Goal: Information Seeking & Learning: Learn about a topic

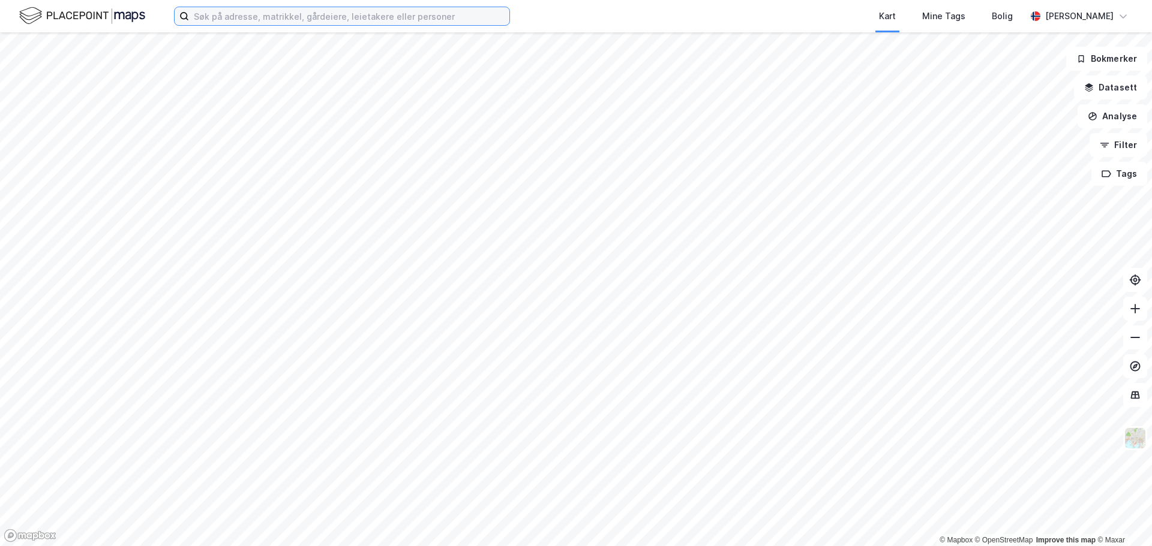
click at [283, 16] on input at bounding box center [349, 16] width 320 height 18
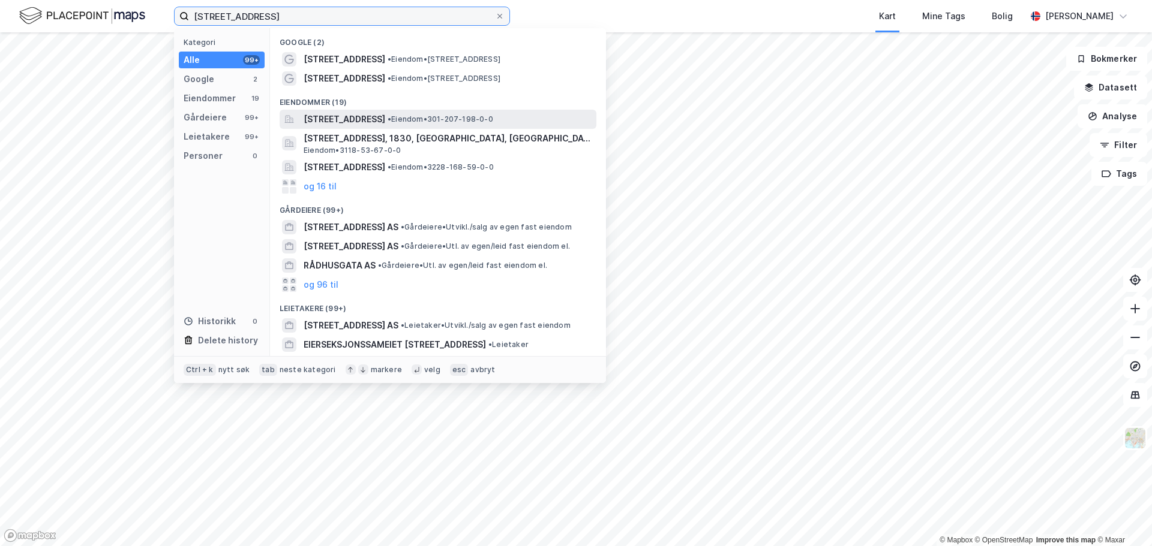
type input "[STREET_ADDRESS]"
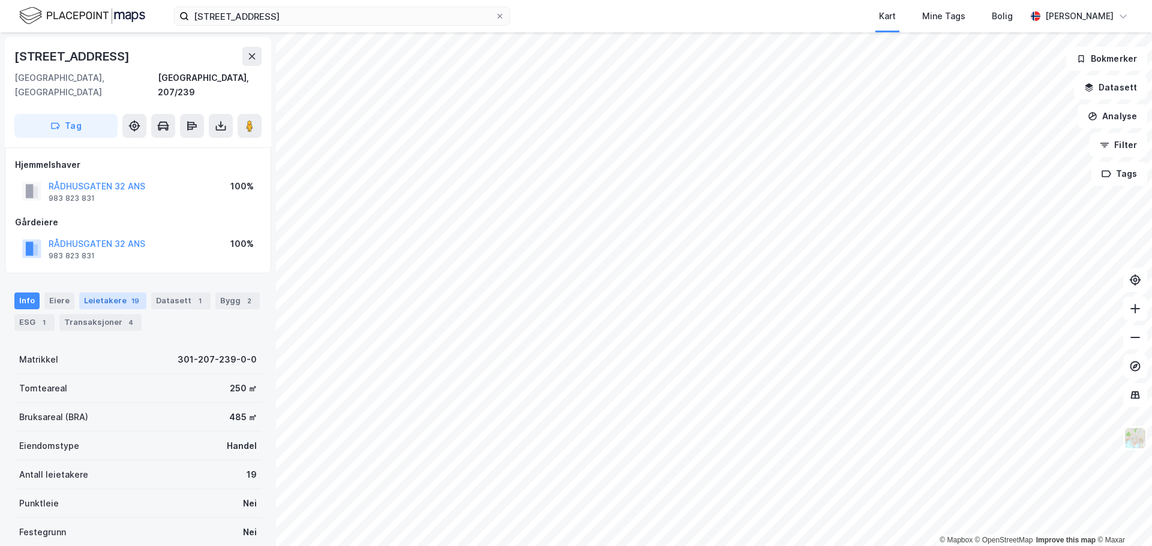
click at [99, 293] on div "Leietakere 19" at bounding box center [112, 301] width 67 height 17
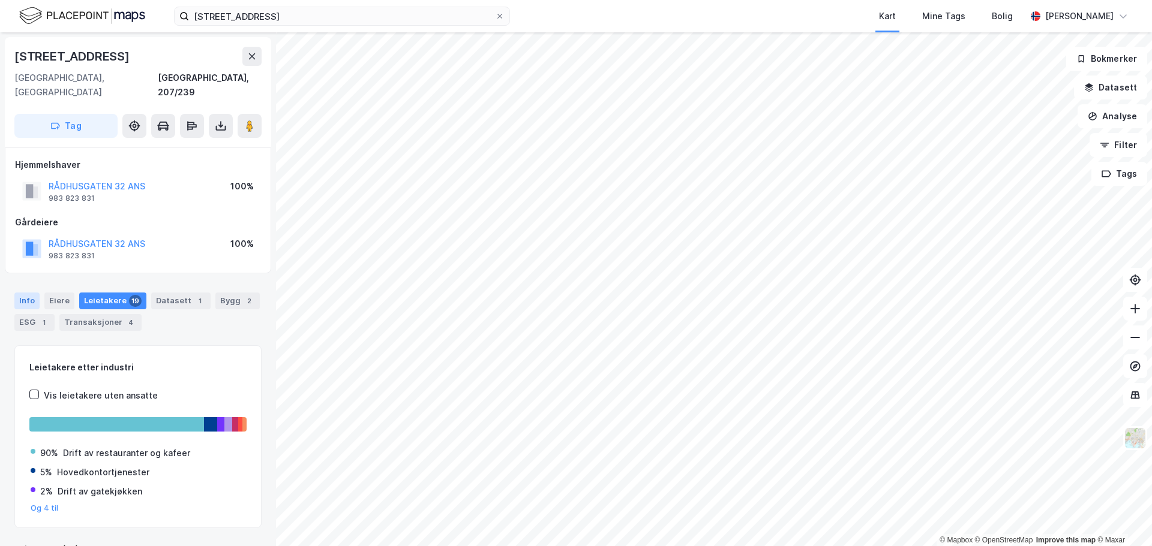
click at [31, 293] on div "Info" at bounding box center [26, 301] width 25 height 17
